Goal: Task Accomplishment & Management: Manage account settings

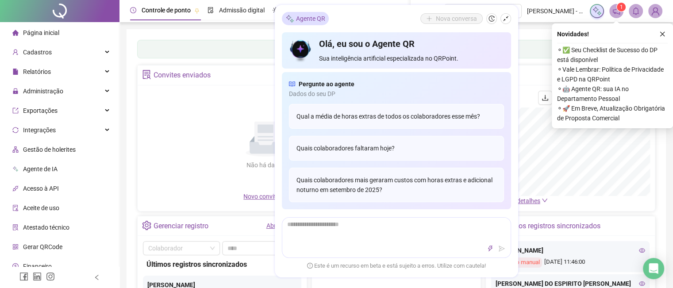
click at [507, 20] on icon "shrink" at bounding box center [506, 18] width 6 height 6
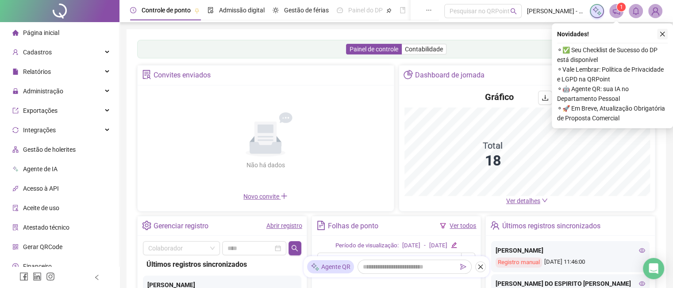
click at [664, 36] on icon "close" at bounding box center [662, 34] width 6 height 6
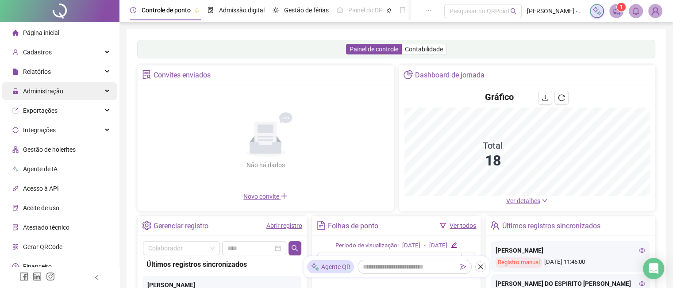
click at [79, 89] on div "Administração" at bounding box center [59, 91] width 115 height 18
click at [52, 90] on span "Administração" at bounding box center [43, 91] width 40 height 7
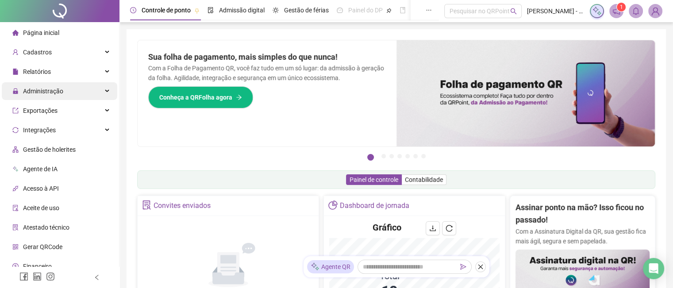
click at [67, 95] on div "Administração" at bounding box center [59, 91] width 115 height 18
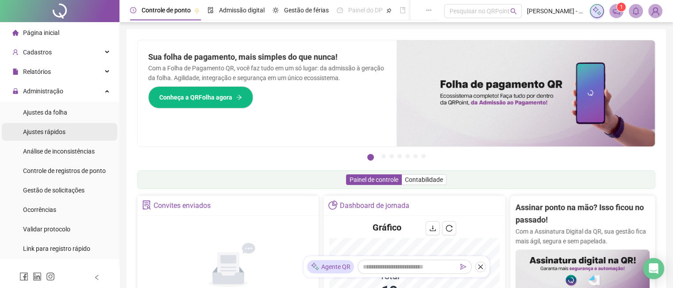
click at [62, 129] on span "Ajustes rápidos" at bounding box center [44, 131] width 42 height 7
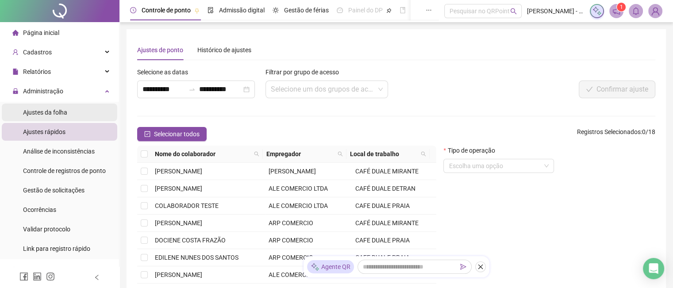
click at [63, 115] on span "Ajustes da folha" at bounding box center [45, 112] width 44 height 7
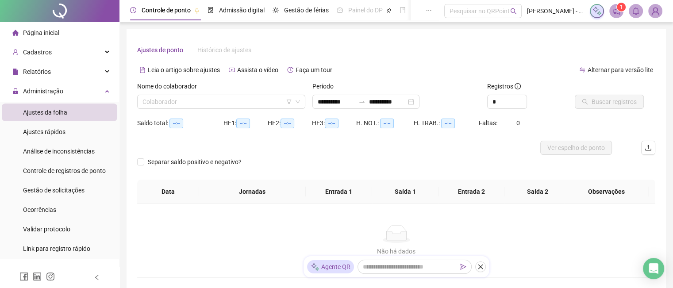
type input "**********"
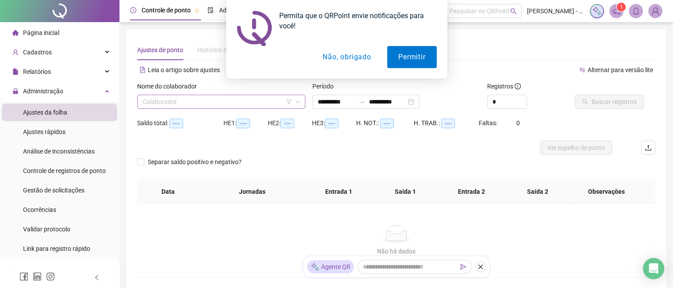
click at [255, 104] on input "search" at bounding box center [217, 101] width 150 height 13
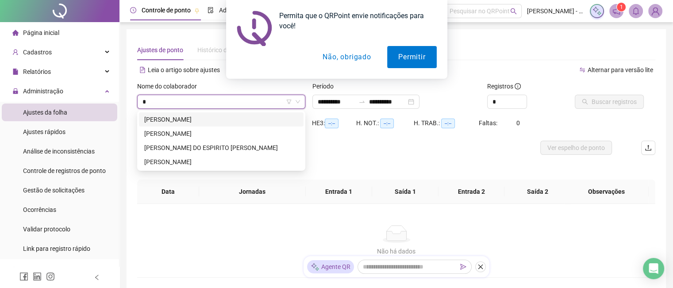
type input "**"
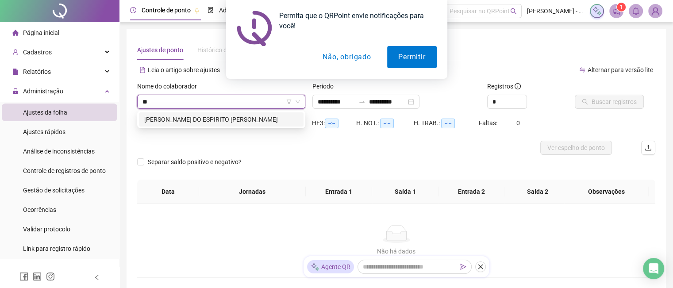
click at [208, 126] on div "[PERSON_NAME] DO ESPIRITO [PERSON_NAME]" at bounding box center [221, 119] width 165 height 14
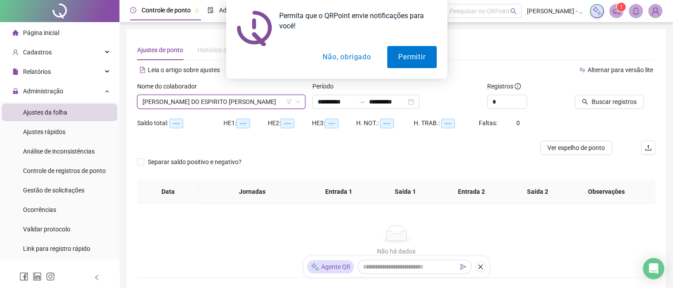
click at [212, 123] on div "Saldo total: --:--" at bounding box center [180, 123] width 86 height 10
click at [419, 102] on div "**********" at bounding box center [365, 102] width 107 height 14
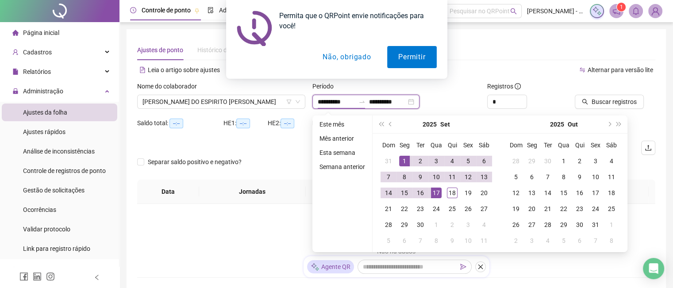
type input "**********"
click at [407, 159] on div "1" at bounding box center [404, 161] width 11 height 11
type input "**********"
click at [451, 192] on div "18" at bounding box center [452, 193] width 11 height 11
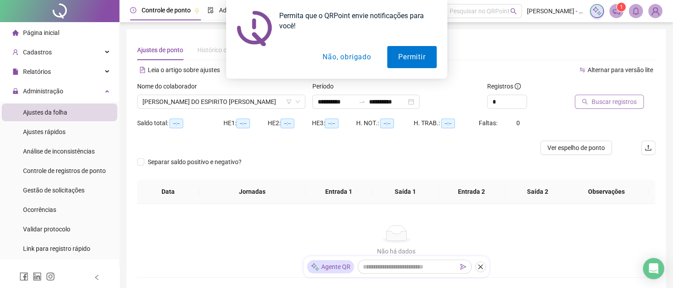
click at [624, 104] on span "Buscar registros" at bounding box center [613, 102] width 45 height 10
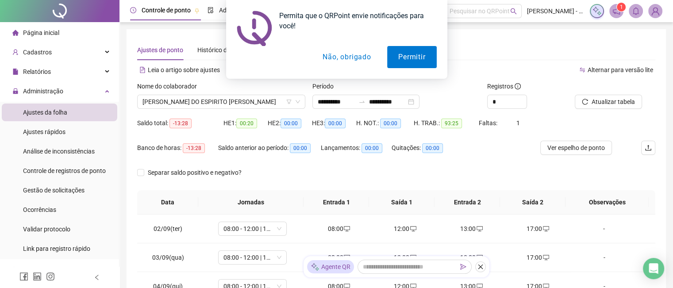
click at [348, 59] on button "Não, obrigado" at bounding box center [346, 57] width 70 height 22
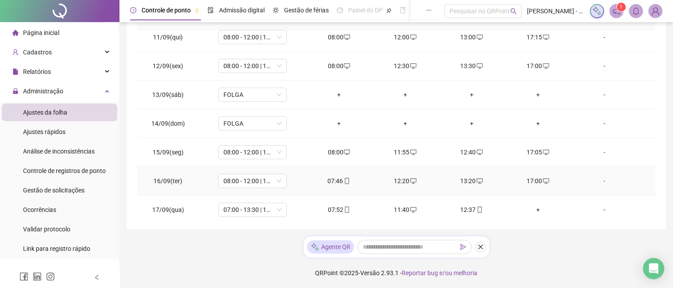
scroll to position [298, 0]
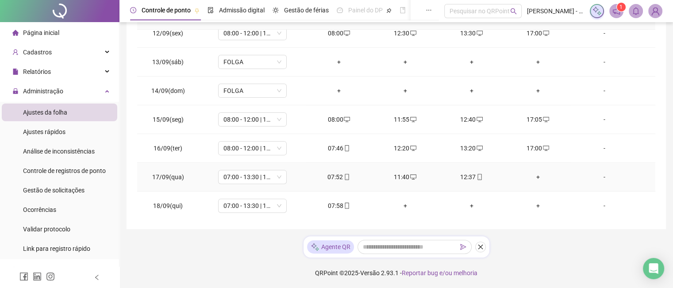
click at [535, 179] on div "+" at bounding box center [538, 177] width 52 height 10
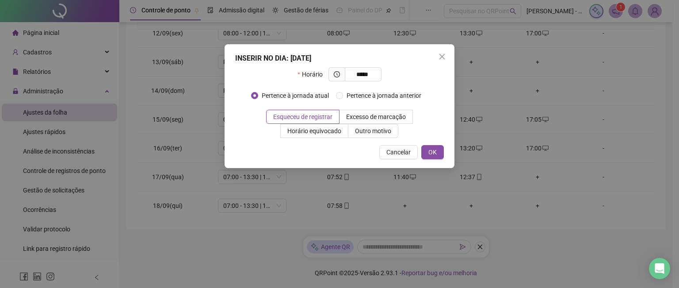
type input "*****"
click at [432, 143] on div "INSERIR NO DIA : [DATE] Horário ***** Pertence à jornada atual Pertence à jorna…" at bounding box center [340, 106] width 230 height 124
click at [432, 148] on span "OK" at bounding box center [433, 152] width 8 height 10
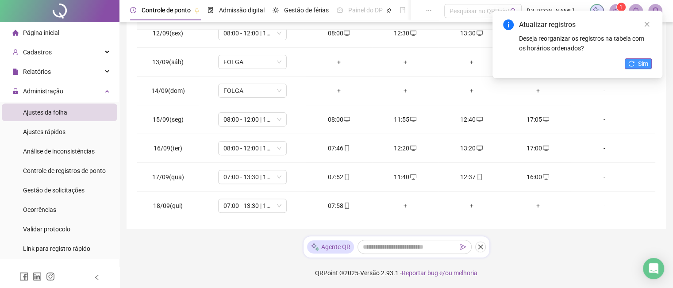
click at [644, 67] on span "Sim" at bounding box center [643, 64] width 10 height 10
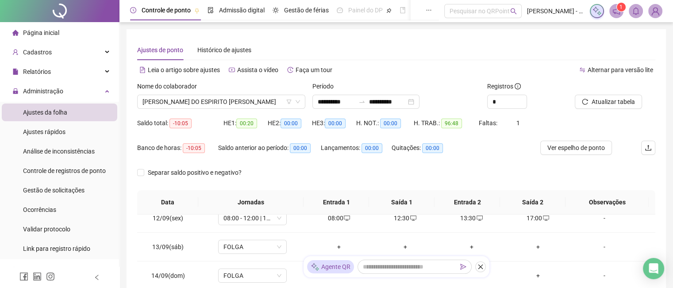
scroll to position [44, 0]
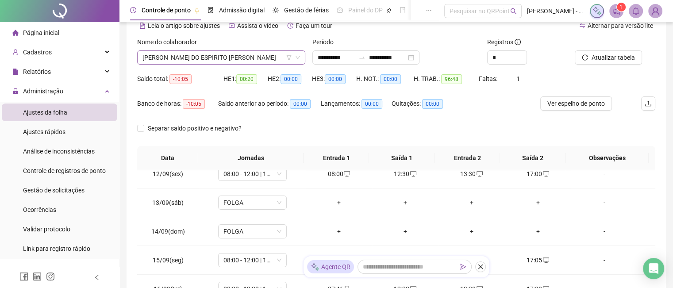
click at [300, 54] on div "[PERSON_NAME] DO ESPIRITO [PERSON_NAME]" at bounding box center [221, 57] width 168 height 14
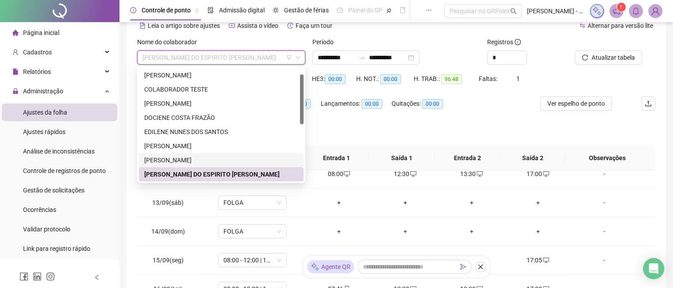
click at [243, 157] on div "[PERSON_NAME]" at bounding box center [221, 160] width 154 height 10
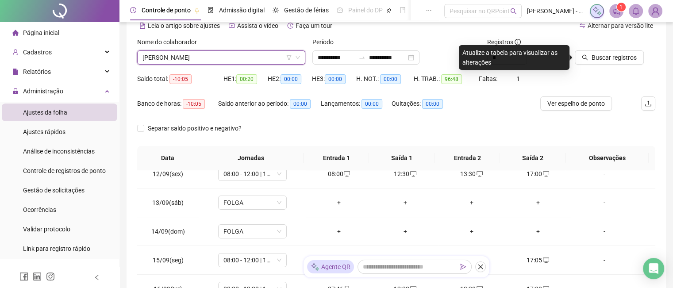
click at [637, 65] on div "Buscar registros" at bounding box center [615, 54] width 88 height 35
click at [636, 62] on button "Buscar registros" at bounding box center [609, 57] width 69 height 14
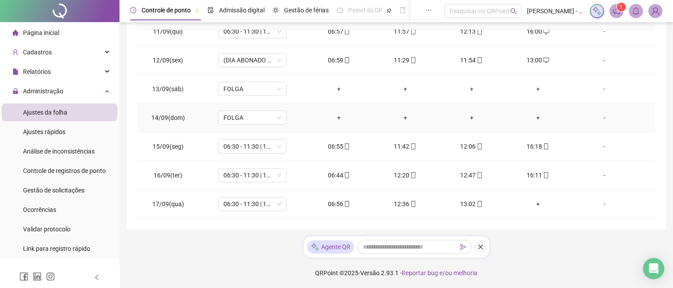
scroll to position [327, 0]
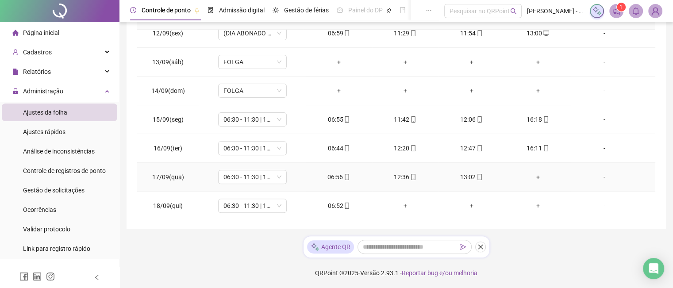
click at [536, 173] on div "+" at bounding box center [538, 177] width 52 height 10
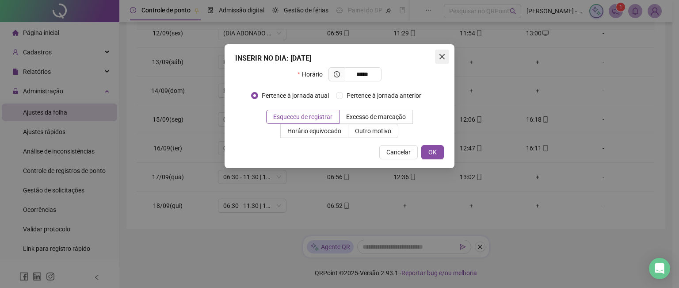
type input "*****"
click at [437, 53] on span "Close" at bounding box center [442, 56] width 14 height 7
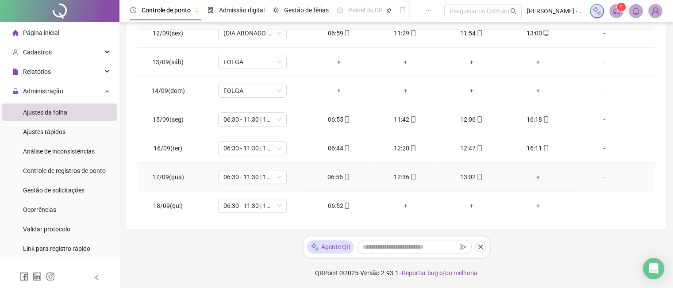
click at [533, 177] on div "+" at bounding box center [538, 177] width 52 height 10
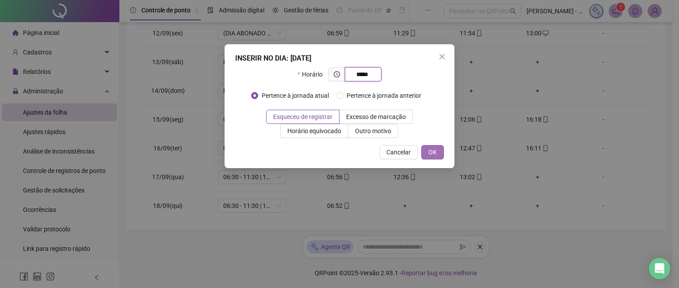
type input "*****"
click at [434, 152] on span "OK" at bounding box center [433, 152] width 8 height 10
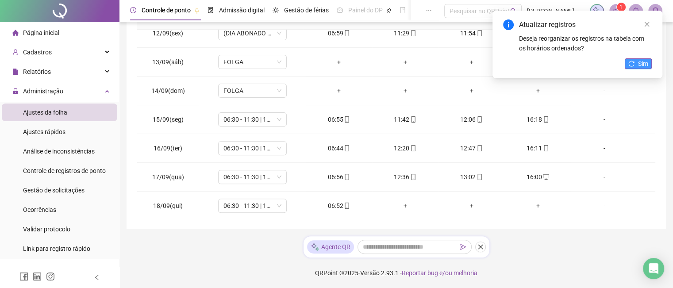
click at [641, 66] on span "Sim" at bounding box center [643, 64] width 10 height 10
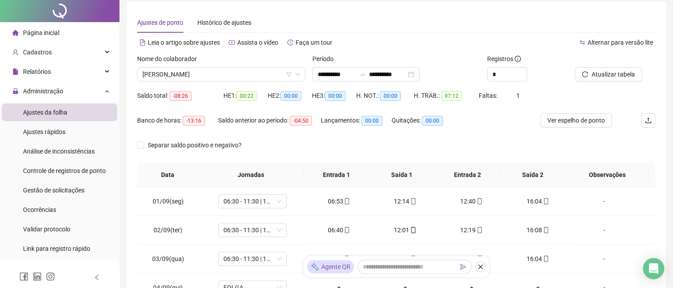
scroll to position [0, 0]
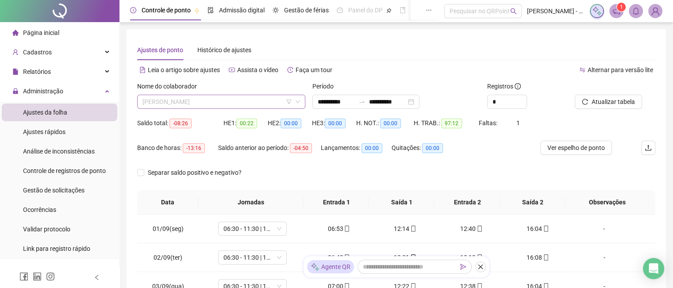
click at [263, 98] on span "[PERSON_NAME]" at bounding box center [220, 101] width 157 height 13
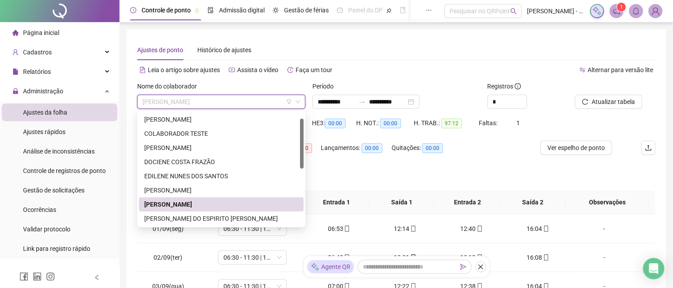
type input "*"
click at [240, 178] on div "EDILENE NUNES DOS SANTOS" at bounding box center [221, 176] width 154 height 10
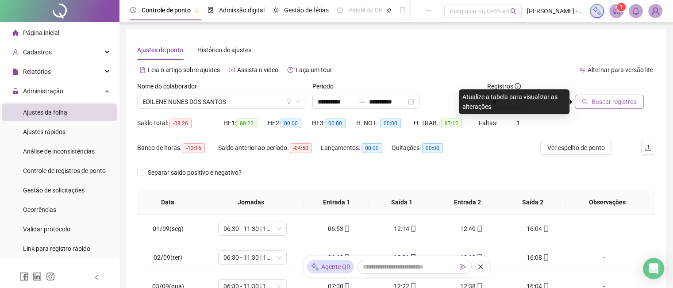
click at [616, 107] on button "Buscar registros" at bounding box center [609, 102] width 69 height 14
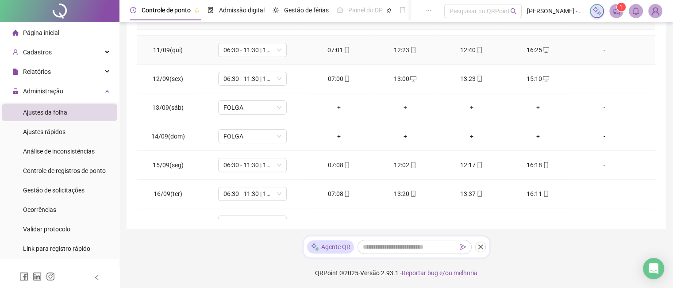
scroll to position [327, 0]
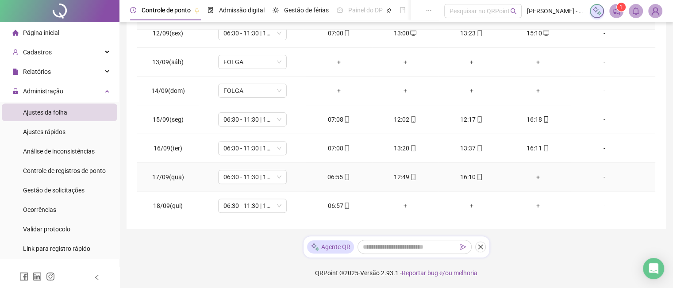
click at [532, 177] on div "+" at bounding box center [538, 177] width 52 height 10
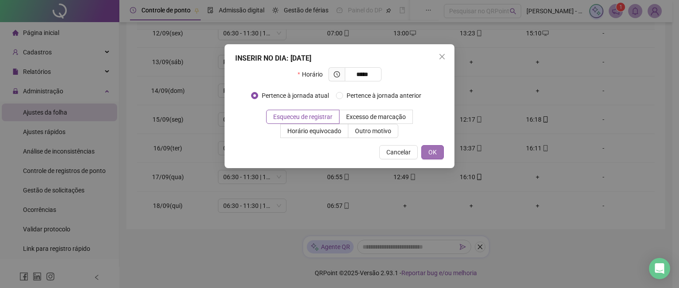
type input "*****"
click at [430, 150] on span "OK" at bounding box center [433, 152] width 8 height 10
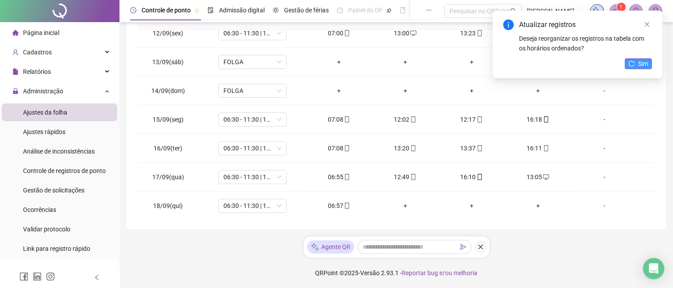
click at [649, 65] on button "Sim" at bounding box center [638, 63] width 27 height 11
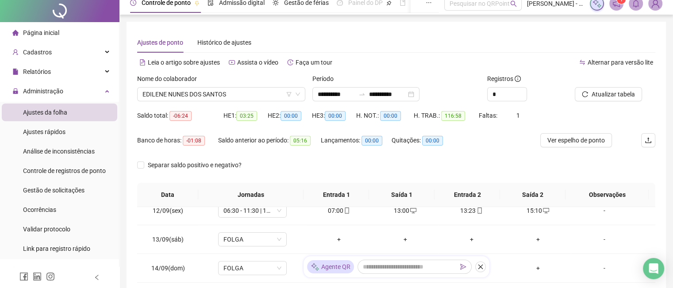
scroll to position [0, 0]
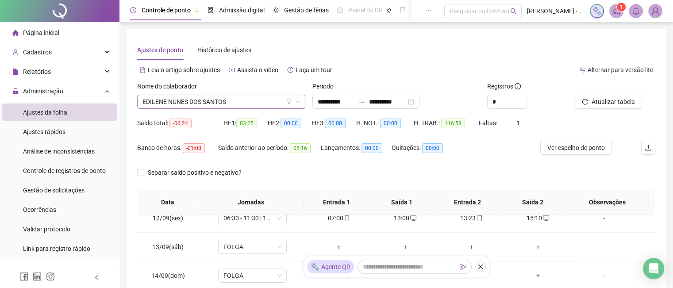
click at [297, 102] on icon "down" at bounding box center [297, 101] width 5 height 5
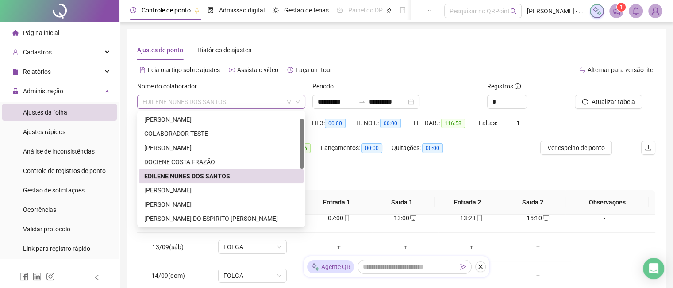
click at [248, 102] on span "EDILENE NUNES DOS SANTOS" at bounding box center [220, 101] width 157 height 13
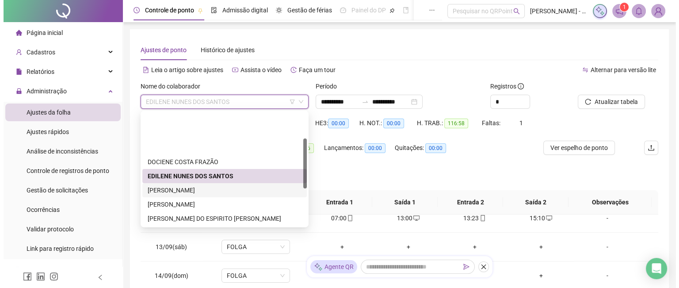
scroll to position [58, 0]
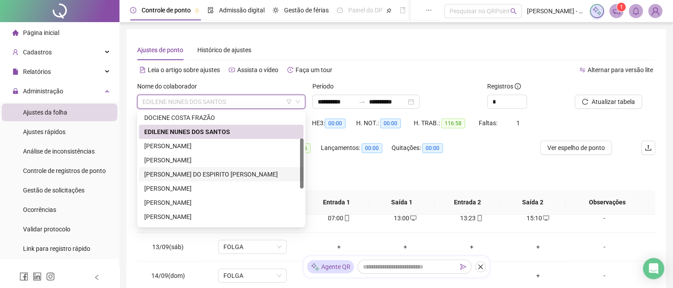
click at [242, 174] on div "[PERSON_NAME] DO ESPIRITO [PERSON_NAME]" at bounding box center [221, 174] width 154 height 10
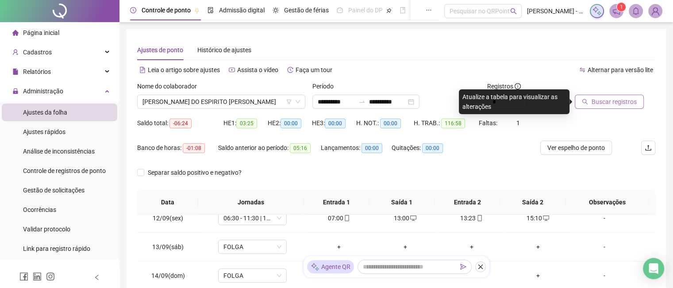
click at [625, 104] on span "Buscar registros" at bounding box center [613, 102] width 45 height 10
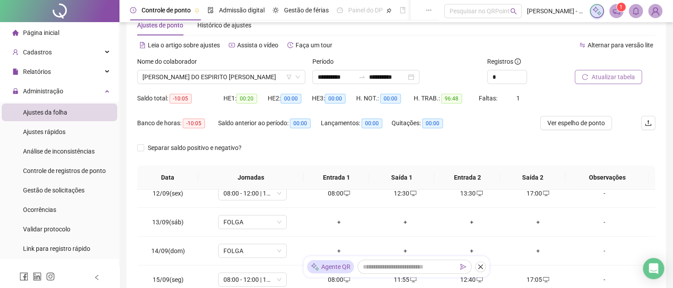
scroll to position [0, 0]
